Goal: Task Accomplishment & Management: Use online tool/utility

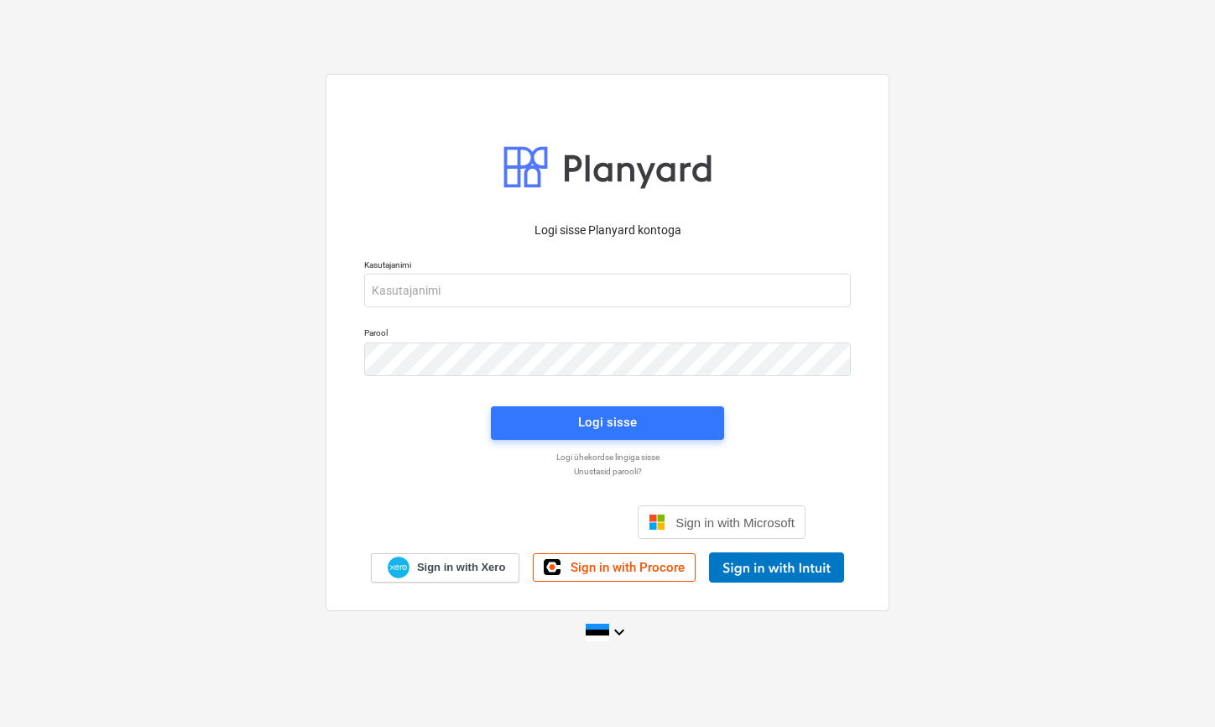
drag, startPoint x: 1207, startPoint y: 710, endPoint x: 1276, endPoint y: 758, distance: 84.3
click at [1214, 726] on html "Logi sisse Planyard kontoga Kasutajanimi Parool Logi sisse Logi ühekordse lingi…" at bounding box center [607, 363] width 1215 height 727
click at [470, 294] on input "email" at bounding box center [607, 290] width 487 height 34
type input "[EMAIL_ADDRESS][DOMAIN_NAME]"
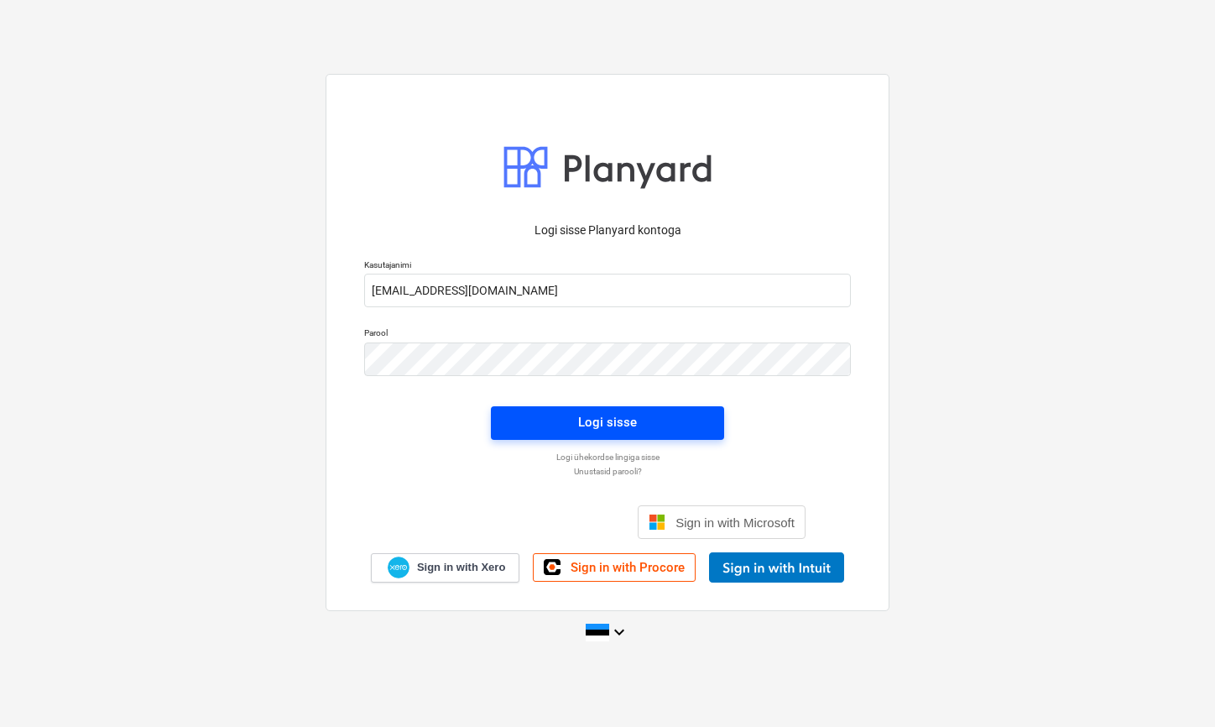
click at [669, 424] on span "Logi sisse" at bounding box center [607, 422] width 193 height 22
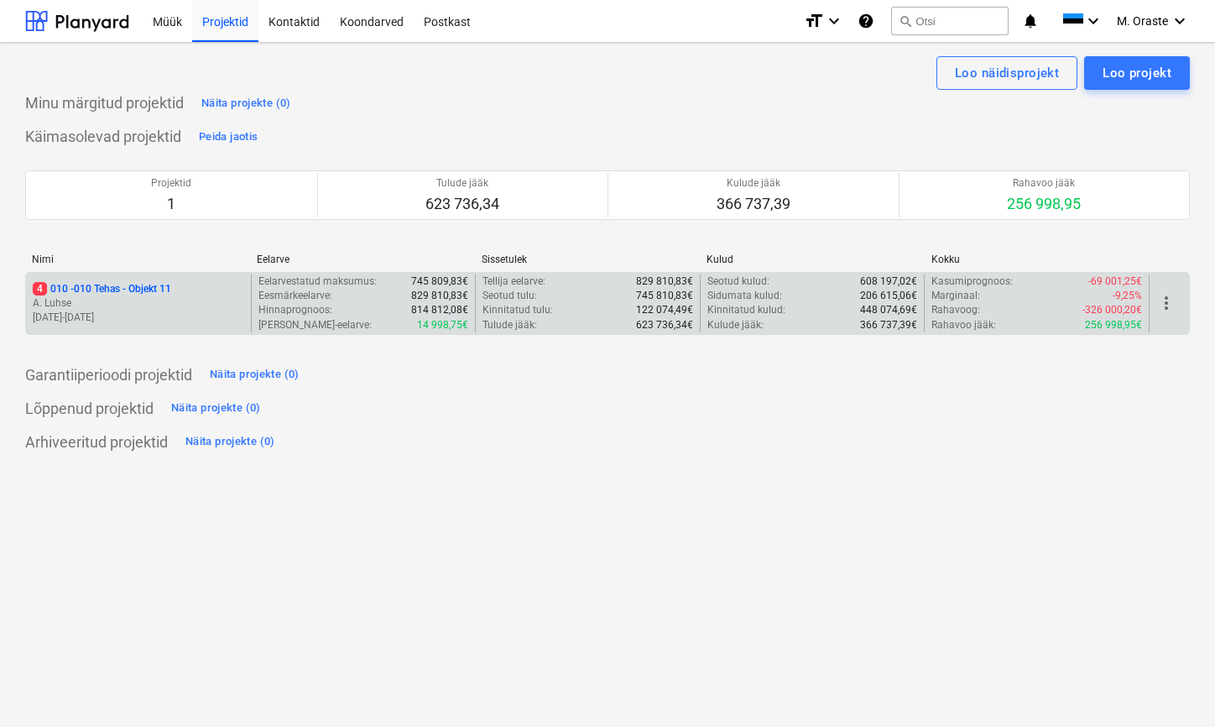
click at [187, 310] on p "[DATE] - [DATE]" at bounding box center [138, 317] width 211 height 14
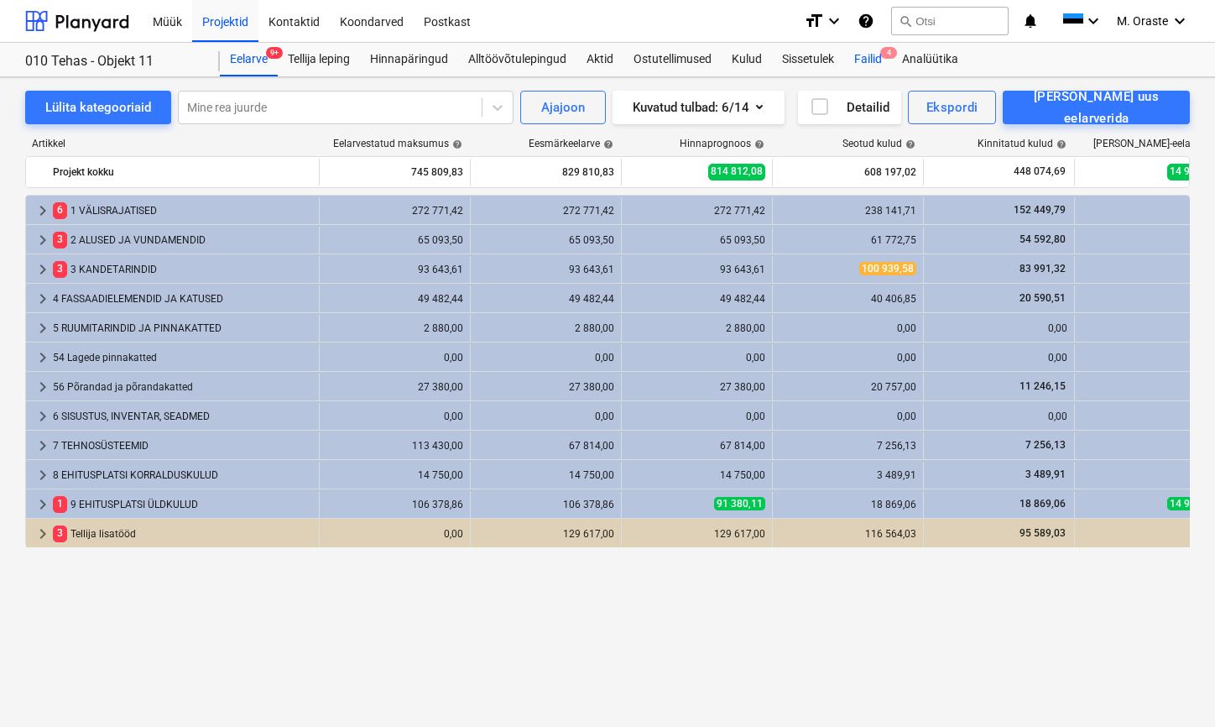
click at [873, 50] on div "Failid 4" at bounding box center [868, 60] width 48 height 34
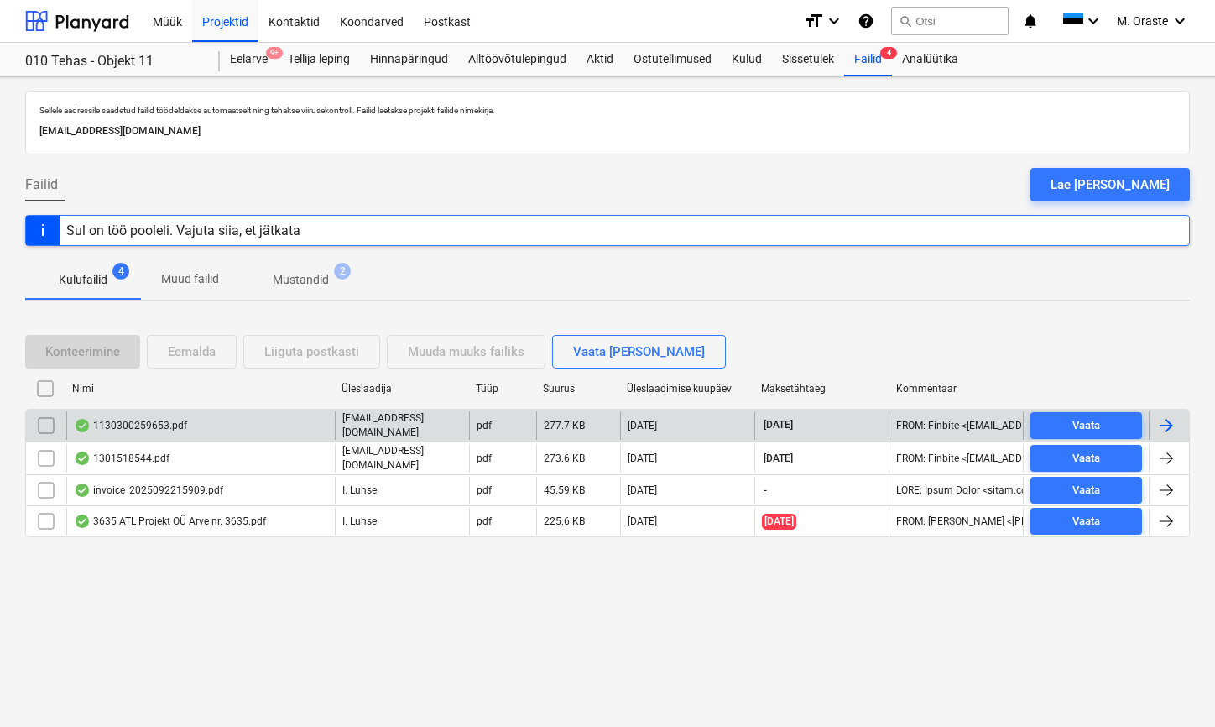
click at [157, 420] on div "1130300259653.pdf" at bounding box center [130, 425] width 113 height 13
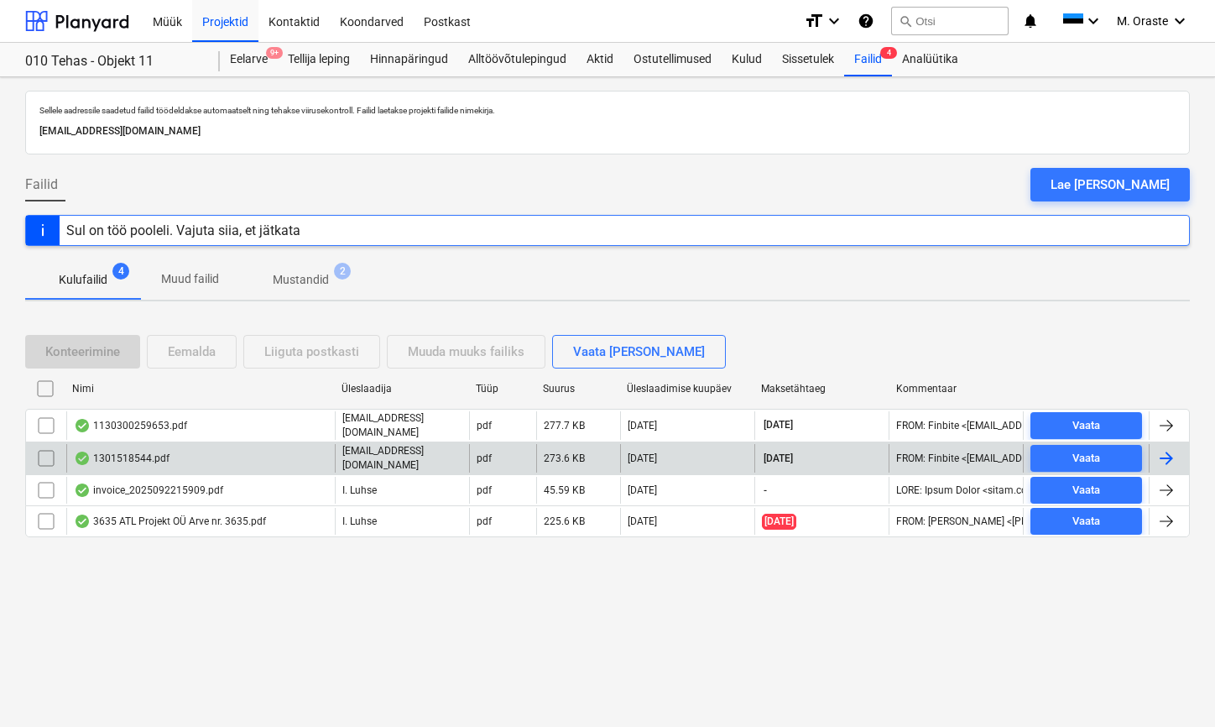
click at [127, 445] on div "1301518544.pdf" at bounding box center [200, 458] width 268 height 29
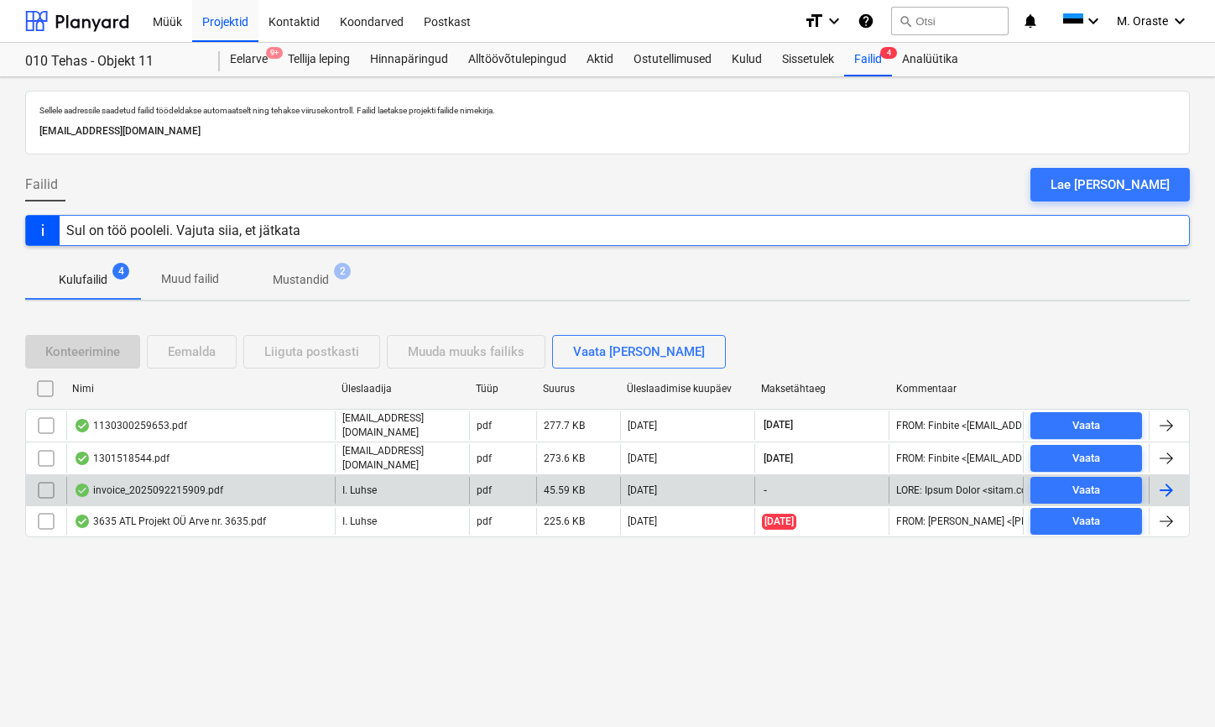
click at [139, 483] on div "invoice_2025092215909.pdf" at bounding box center [148, 489] width 149 height 13
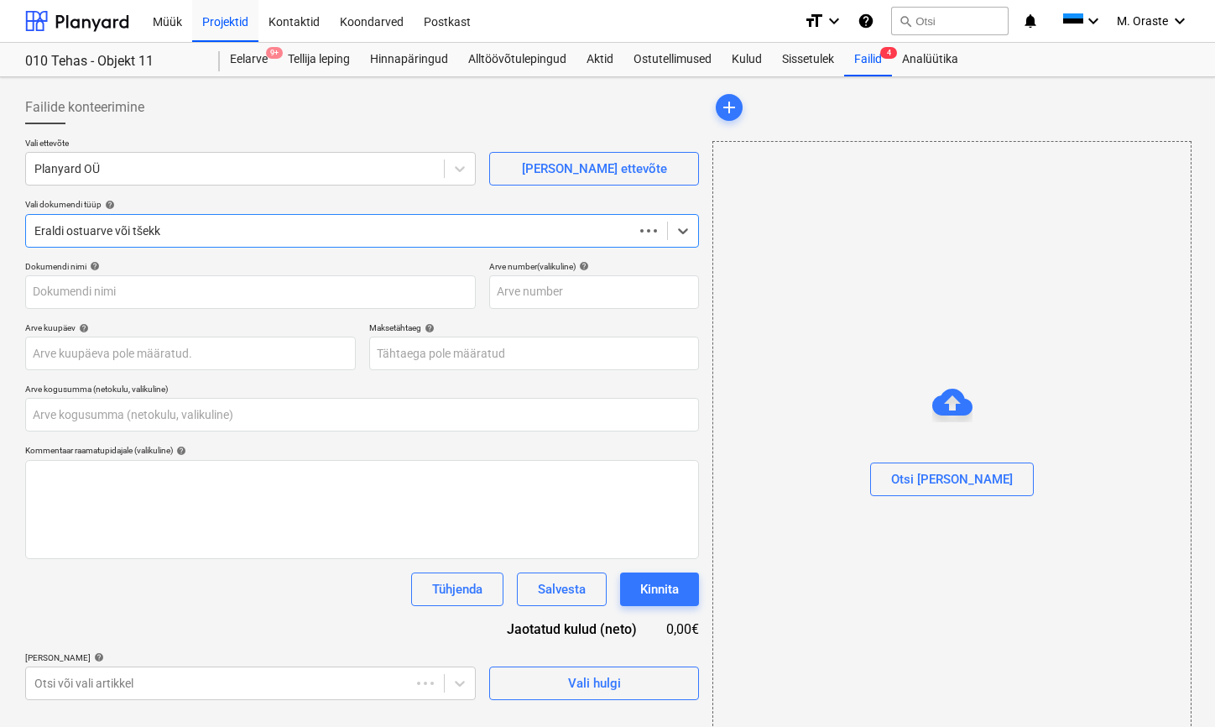
type input "0,00"
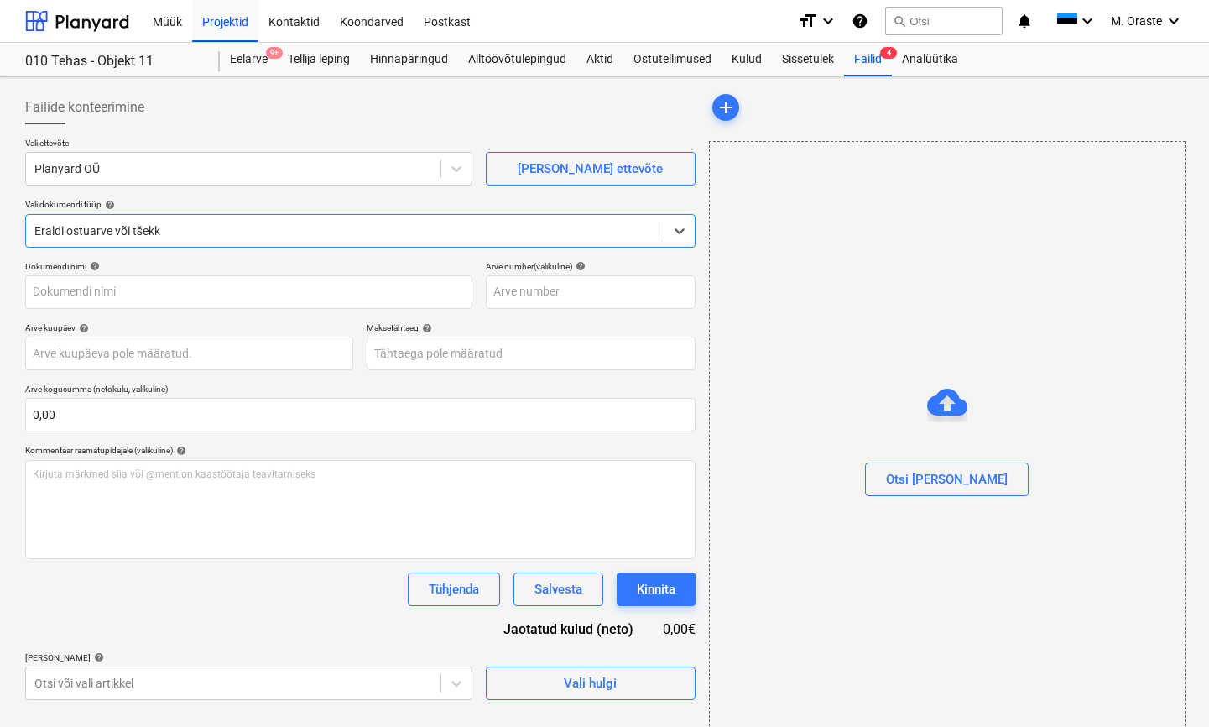
type input "2025092215909"
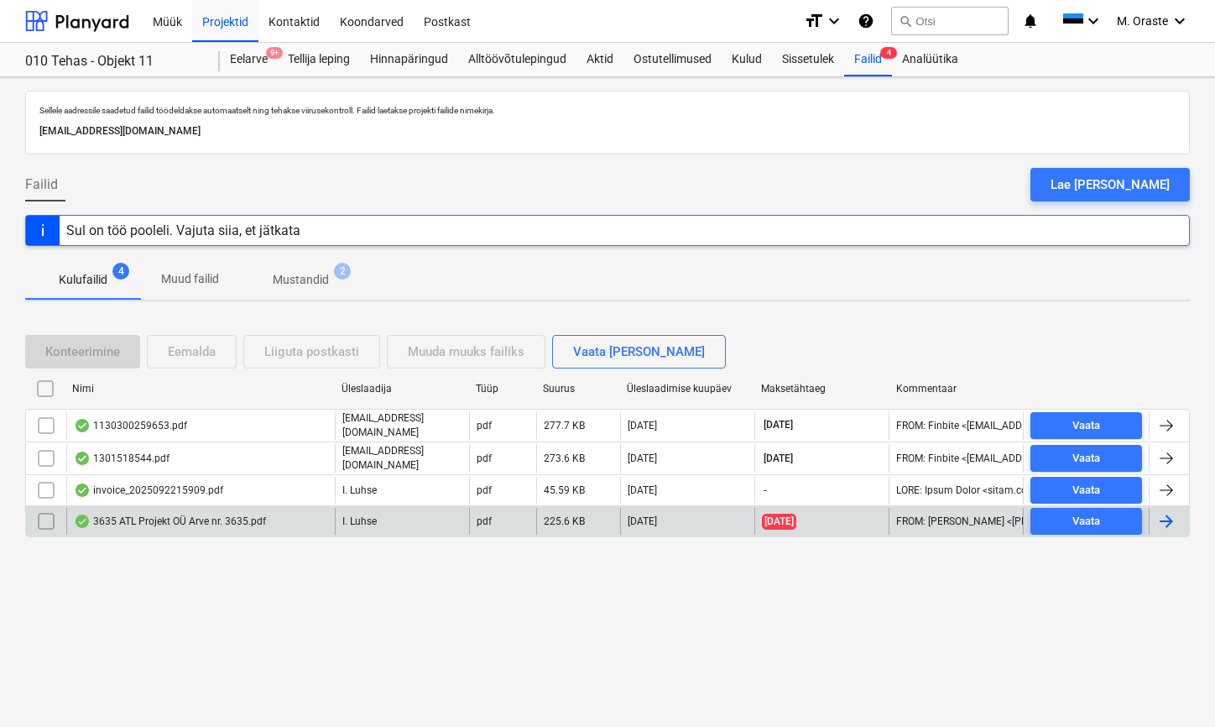
click at [157, 528] on div "3635 ATL Projekt OÜ Arve nr. 3635.pdf" at bounding box center [200, 521] width 268 height 27
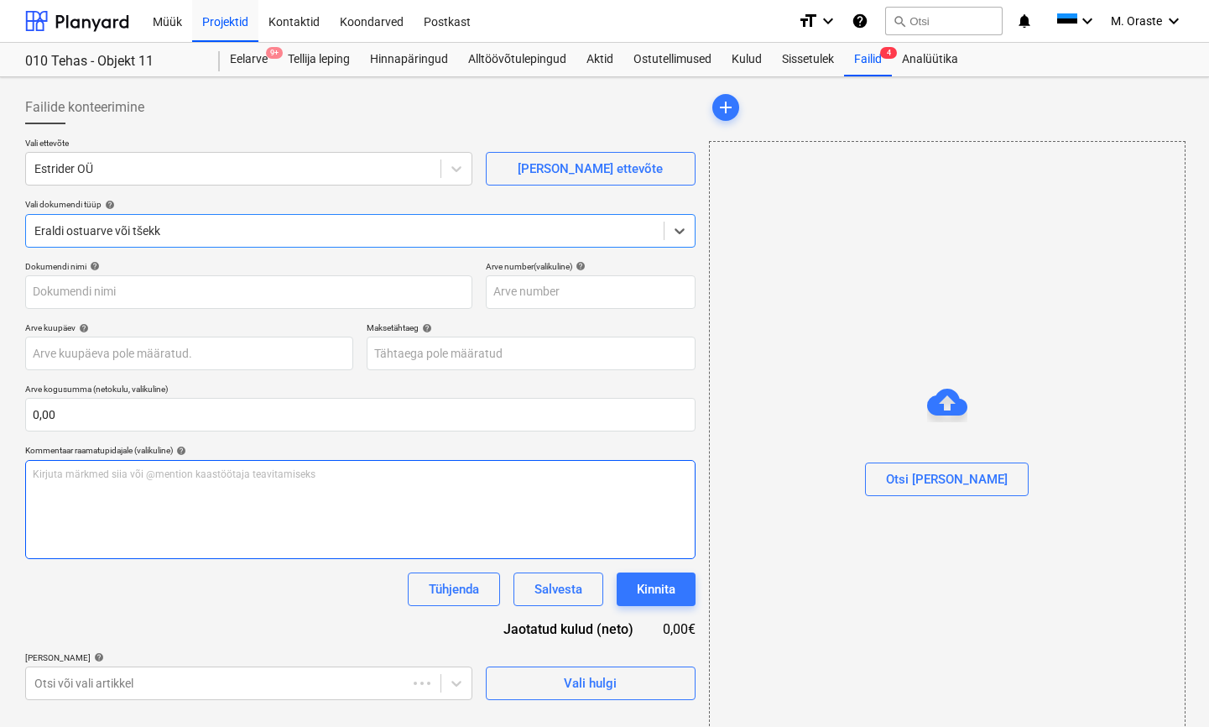
type input "3635"
type input "[DATE]"
